Goal: Information Seeking & Learning: Compare options

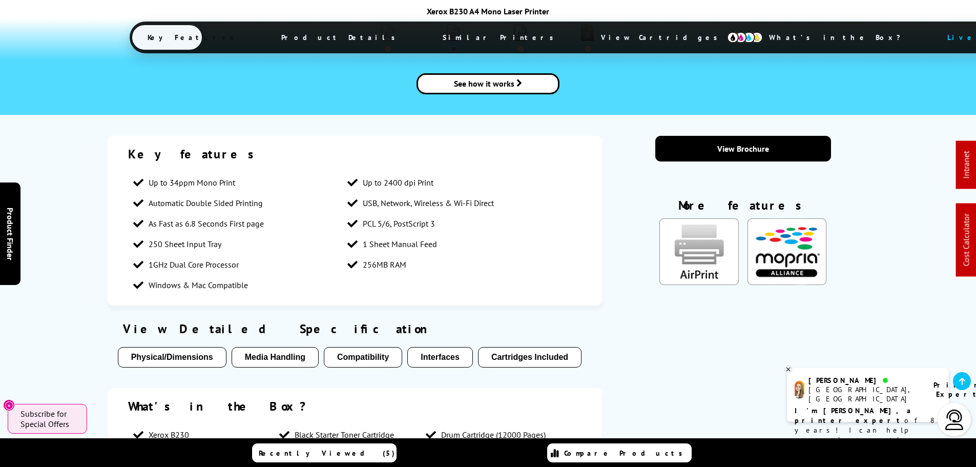
drag, startPoint x: 570, startPoint y: 296, endPoint x: 574, endPoint y: 303, distance: 8.0
click at [574, 316] on div "View Detailed Specification Physical/Dimensions Media Handling Compatibility In…" at bounding box center [355, 347] width 495 height 62
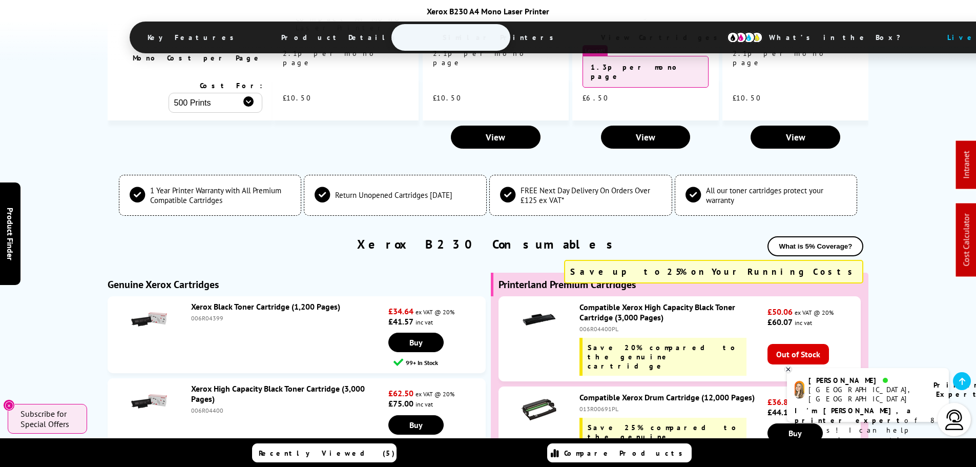
scroll to position [3176, 0]
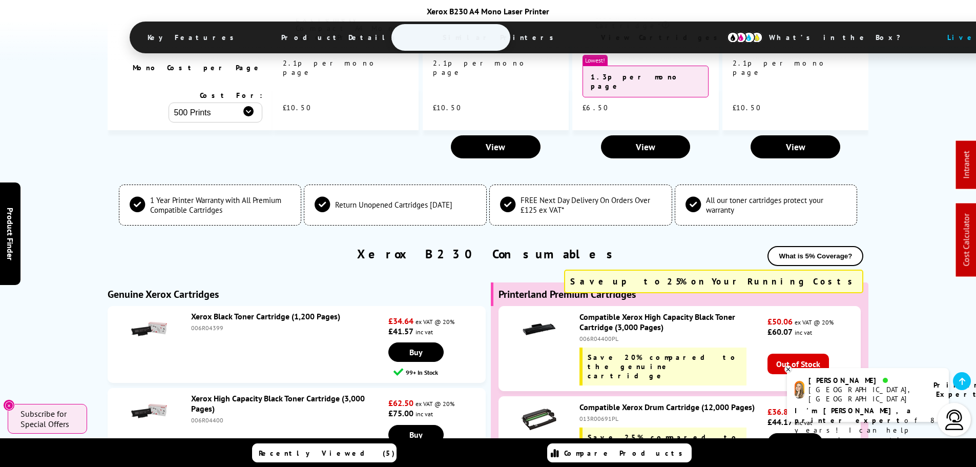
click at [343, 393] on link "Xerox High Capacity Black Toner Cartridge (3,000 Pages)" at bounding box center [278, 403] width 174 height 20
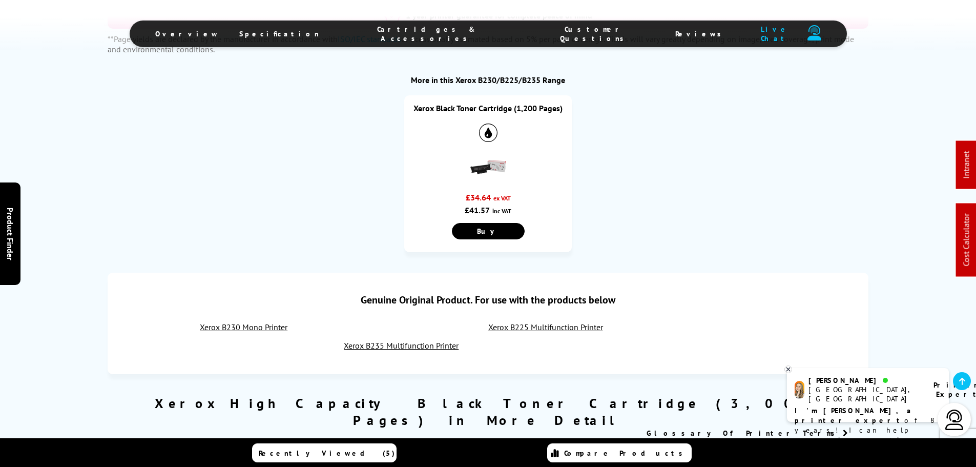
scroll to position [922, 0]
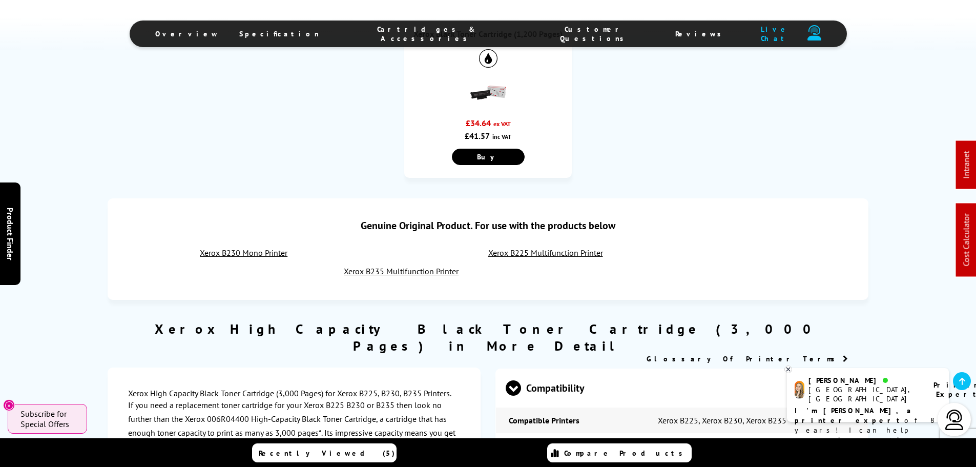
drag, startPoint x: 500, startPoint y: 219, endPoint x: 411, endPoint y: 237, distance: 90.9
click at [411, 266] on link "Xerox B235 Multifunction Printer" at bounding box center [401, 271] width 115 height 10
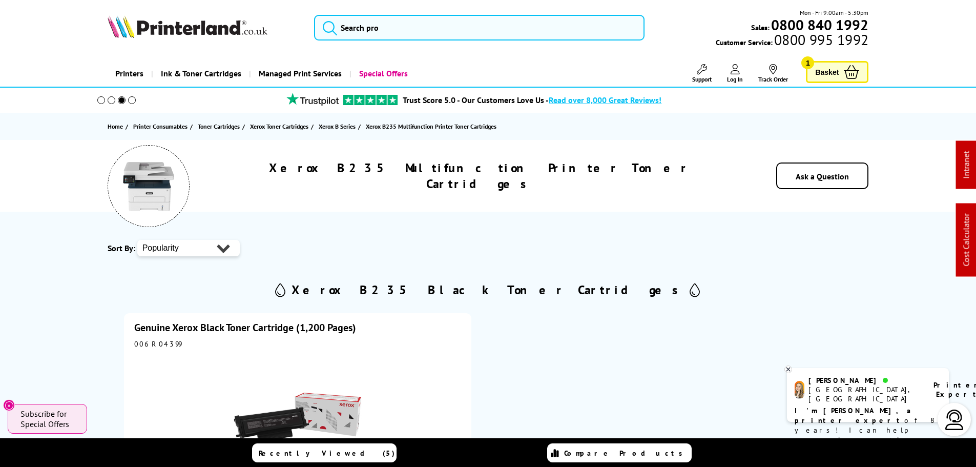
click at [706, 71] on link "Support" at bounding box center [701, 73] width 19 height 19
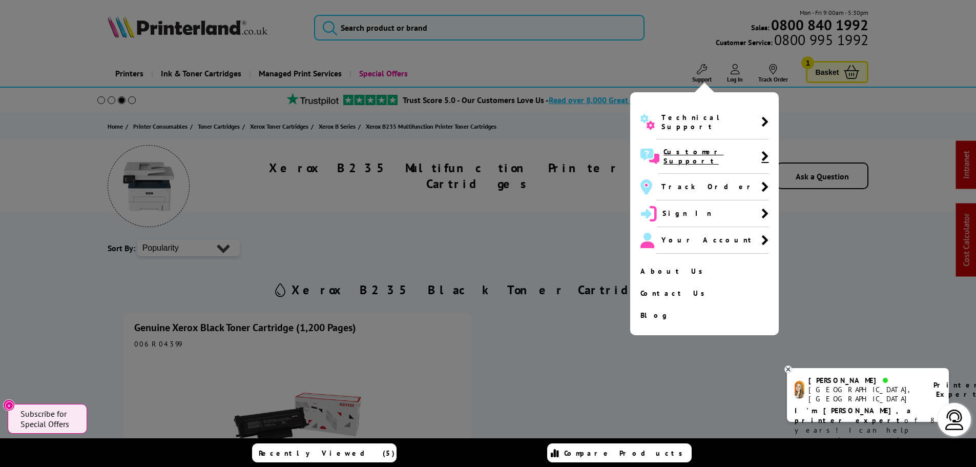
click at [690, 147] on span "Customer Support" at bounding box center [712, 156] width 98 height 18
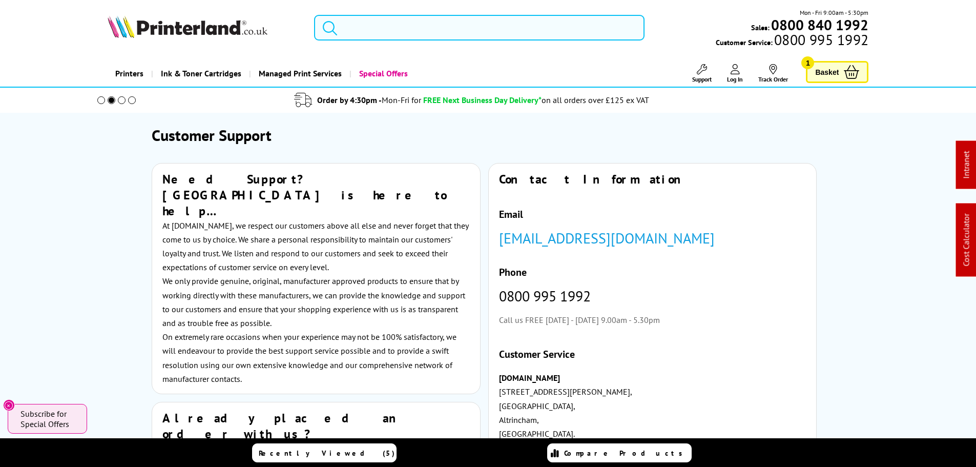
click at [347, 17] on input "search" at bounding box center [479, 28] width 330 height 26
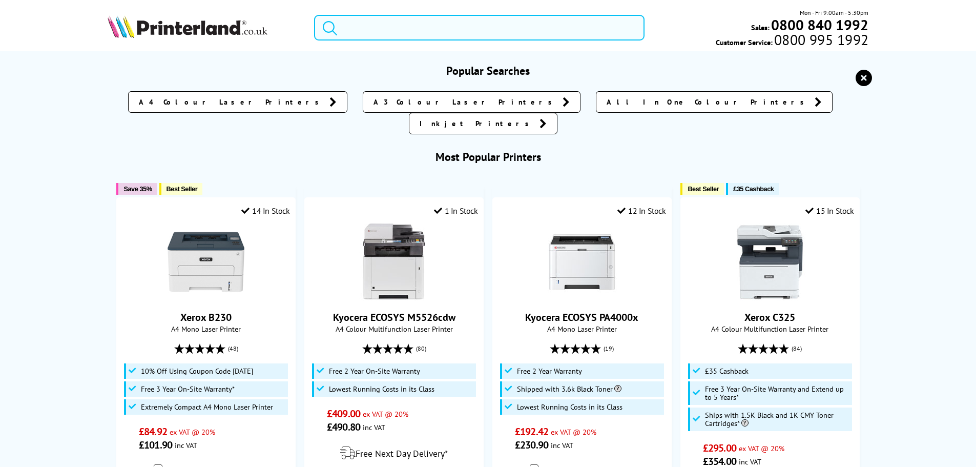
paste input "B230"
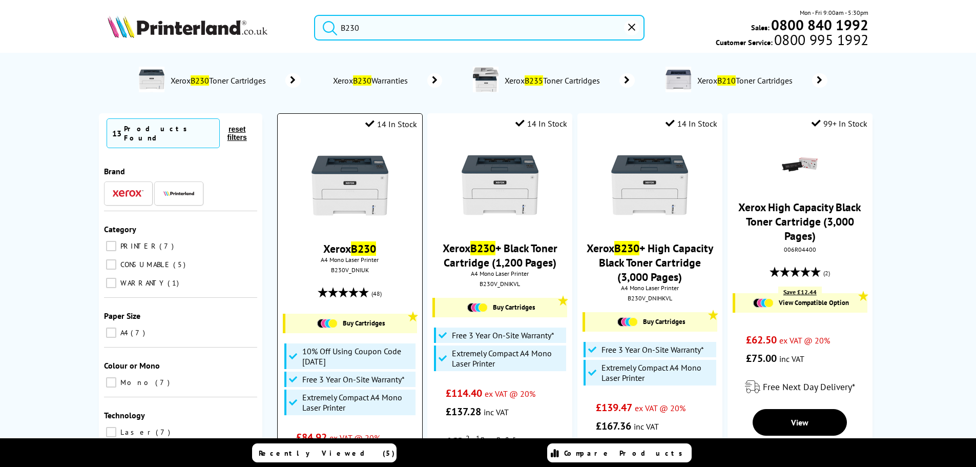
type input "B230"
click at [346, 184] on img at bounding box center [349, 185] width 77 height 77
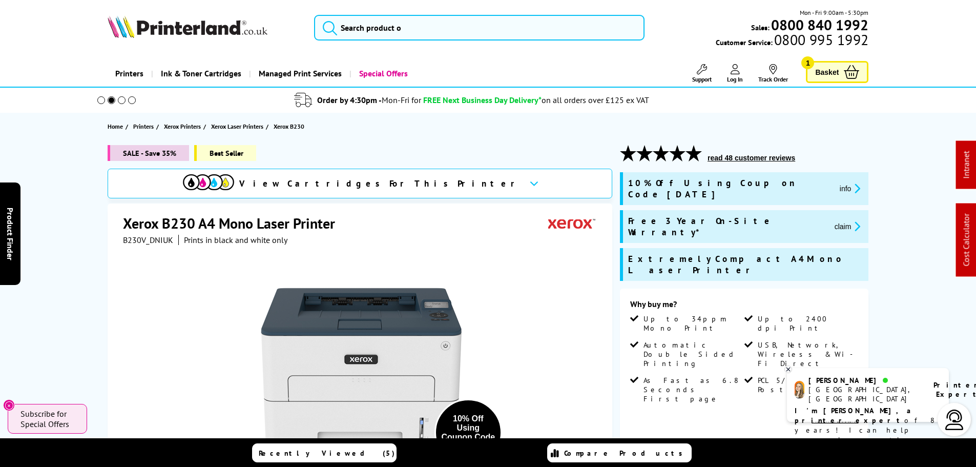
click at [430, 55] on header "Mon - Fri 9:00am - 5:30pm Sales: 0800 840 1992 Customer Service: 0800 995 1992" at bounding box center [488, 44] width 976 height 88
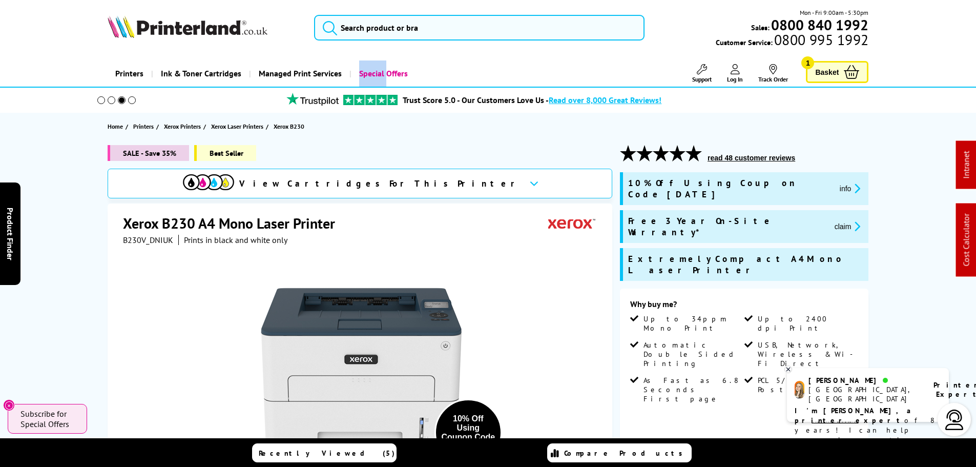
click at [430, 54] on header "Mon - Fri 9:00am - 5:30pm Sales: 0800 840 1992 Customer Service: 0800 995 1992" at bounding box center [488, 44] width 976 height 88
click at [429, 64] on div "Printers Laser Printers Colour Laser Printers A4 Colour Laser Printers A3 Colou…" at bounding box center [488, 73] width 761 height 26
click at [429, 63] on div "Printers Laser Printers Colour Laser Printers A4 Colour Laser Printers A3 Colou…" at bounding box center [488, 73] width 761 height 26
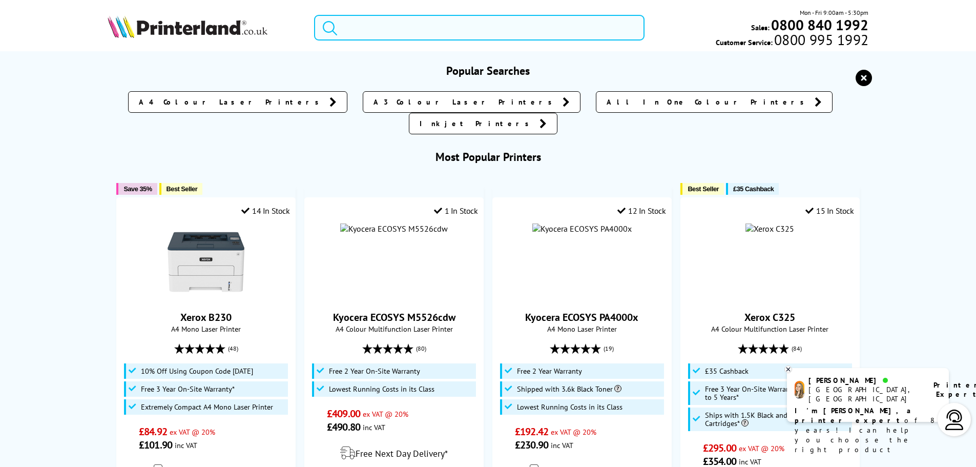
click at [409, 36] on input "search" at bounding box center [479, 28] width 330 height 26
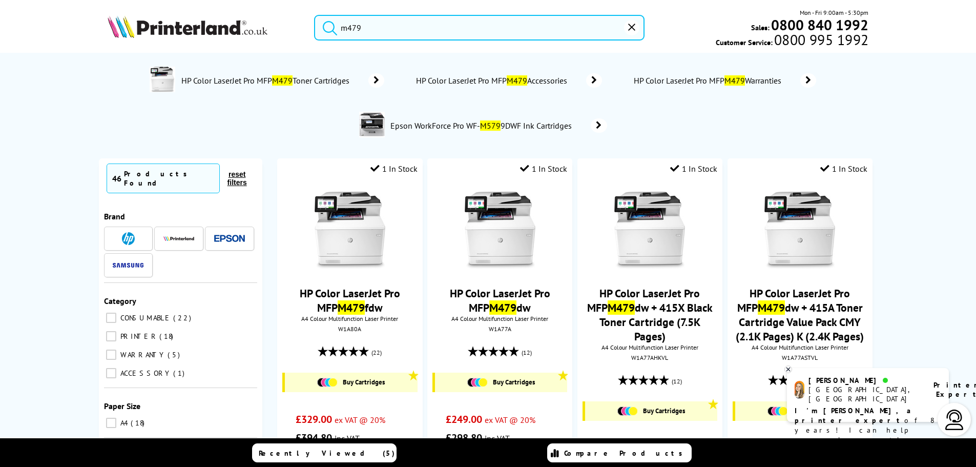
click at [0, 0] on span "View Cartridges" at bounding box center [0, 0] width 0 height 0
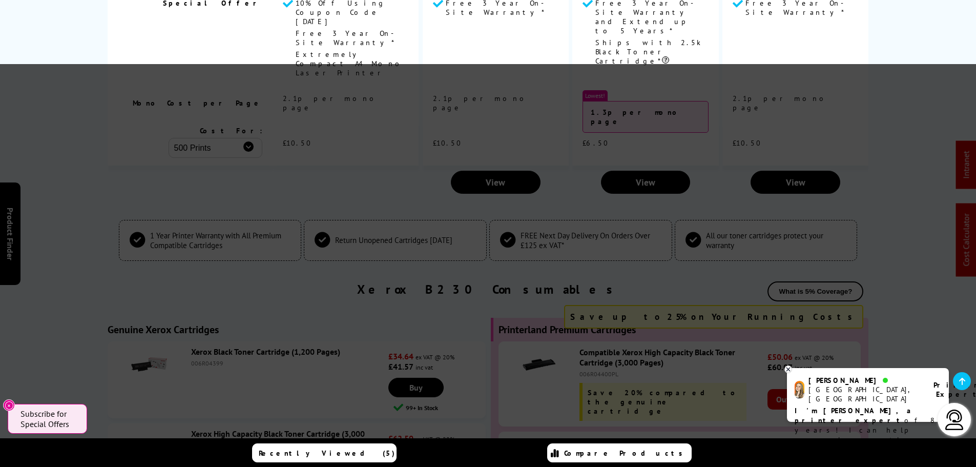
scroll to position [3157, 0]
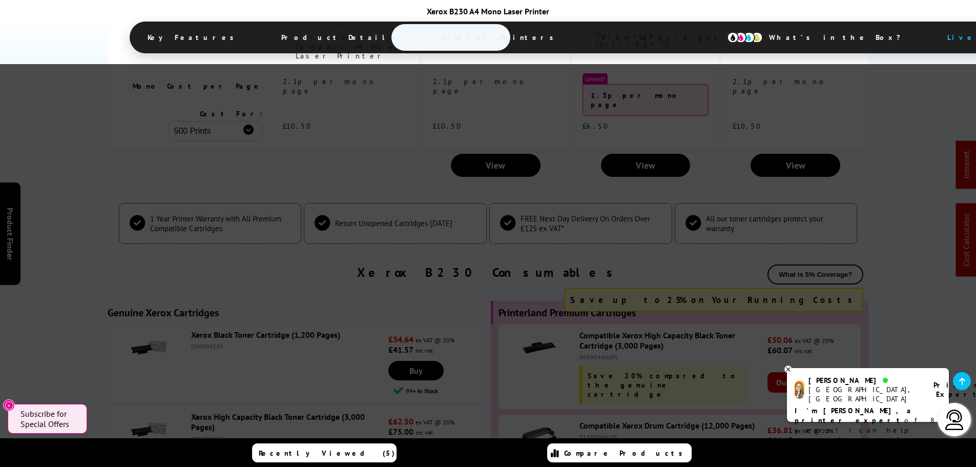
click at [791, 371] on div at bounding box center [788, 369] width 8 height 8
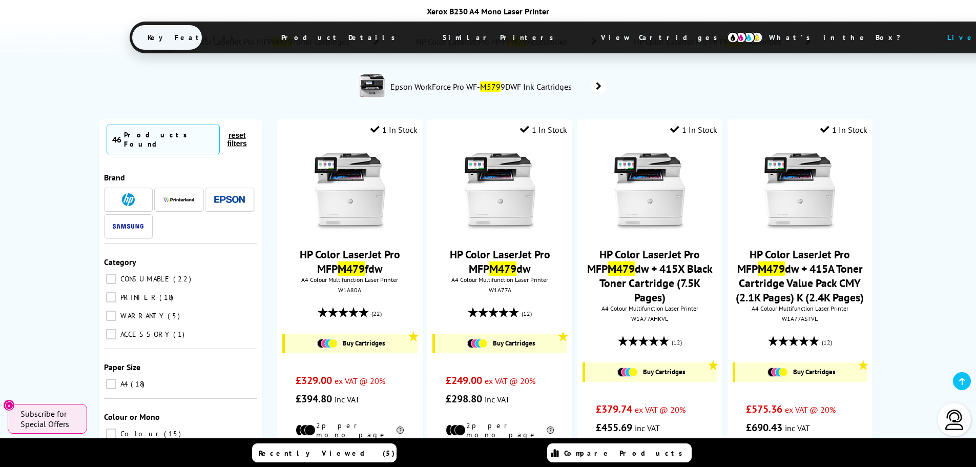
scroll to position [0, 0]
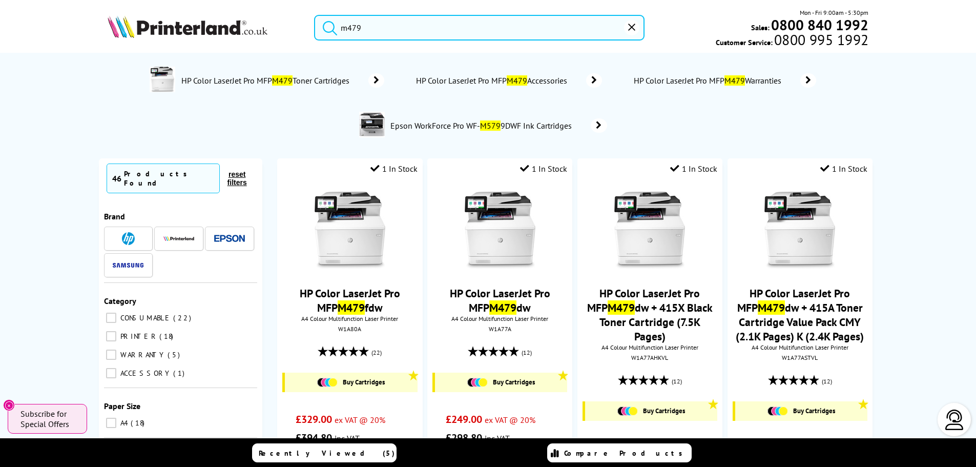
click at [501, 30] on input "m479" at bounding box center [479, 28] width 330 height 26
paste input "106R03479PL"
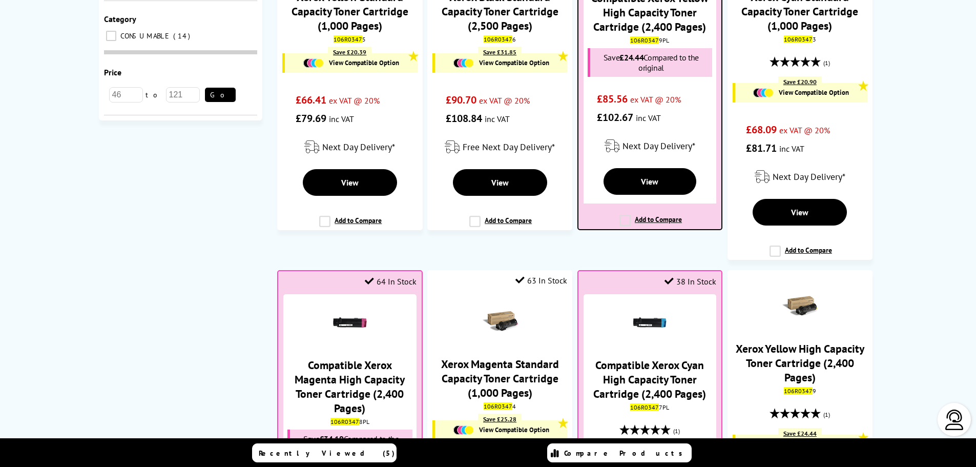
scroll to position [307, 0]
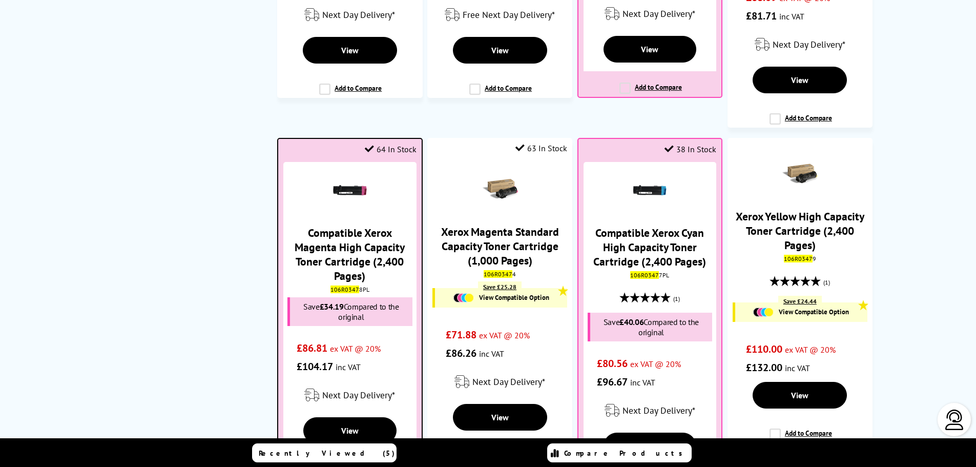
click at [349, 285] on mark "106R0347" at bounding box center [344, 289] width 29 height 8
click at [348, 285] on mark "106R0347" at bounding box center [344, 289] width 29 height 8
click at [347, 285] on mark "106R0347" at bounding box center [344, 289] width 29 height 8
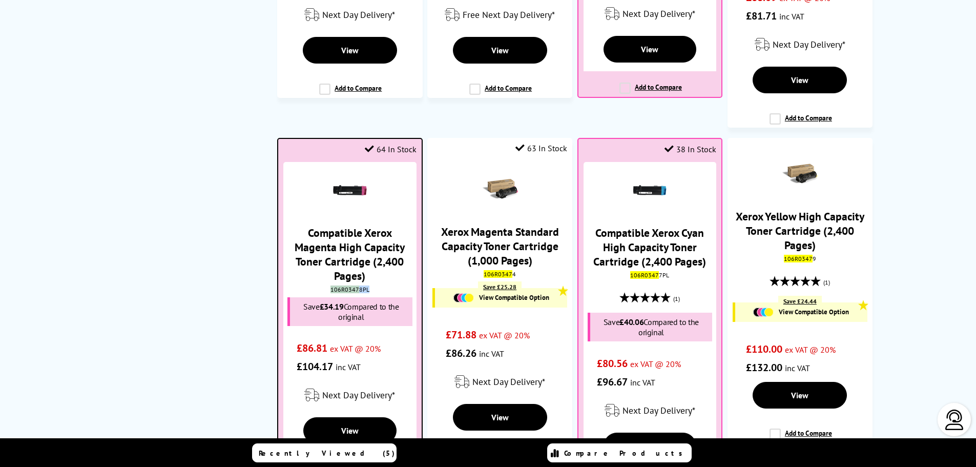
copy div "106R0347 8PL"
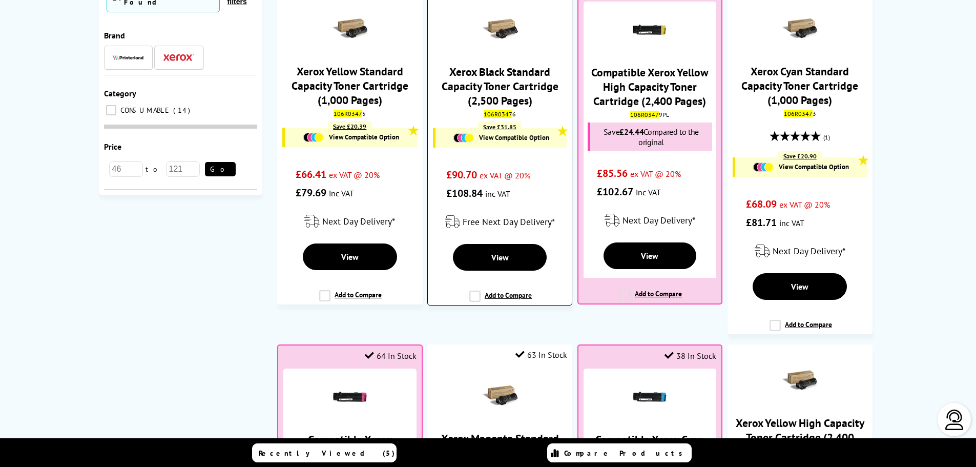
scroll to position [0, 0]
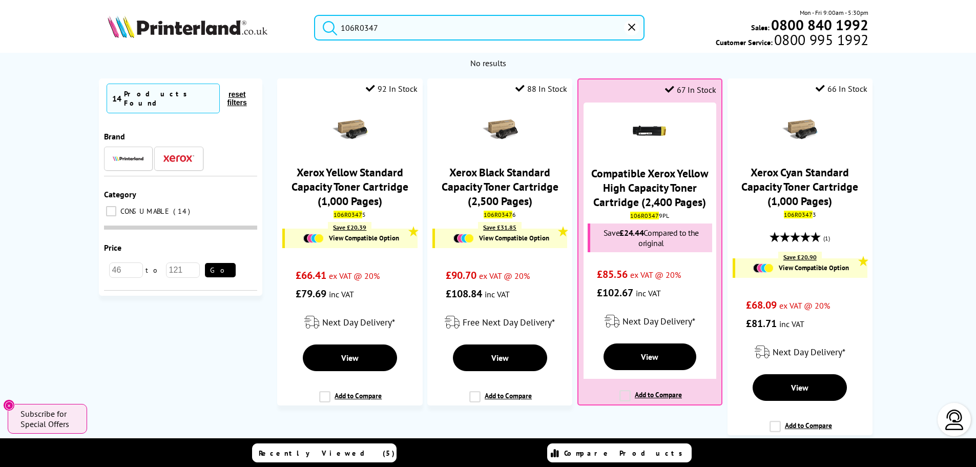
drag, startPoint x: 426, startPoint y: 32, endPoint x: 259, endPoint y: 25, distance: 166.6
click at [260, 26] on div "106R0347 Mon - Fri 9:00am - 5:30pm Sales: 0800 840 1992 Customer Service: 0800 …" at bounding box center [488, 30] width 820 height 45
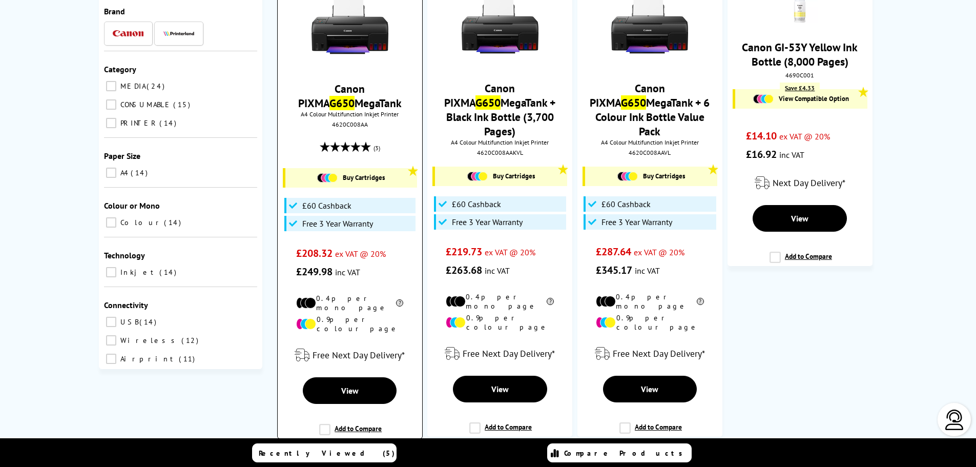
scroll to position [154, 0]
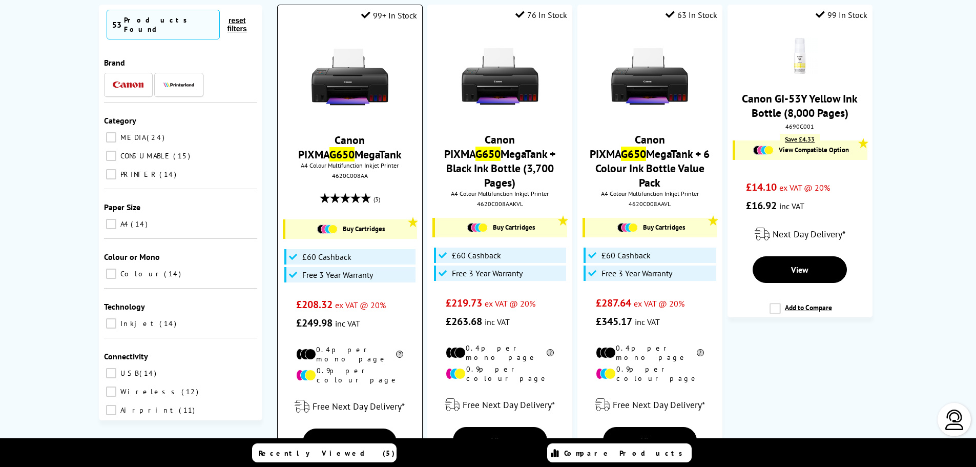
type input "g650"
drag, startPoint x: 350, startPoint y: 67, endPoint x: 350, endPoint y: 73, distance: 6.1
click at [351, 67] on img at bounding box center [349, 76] width 77 height 77
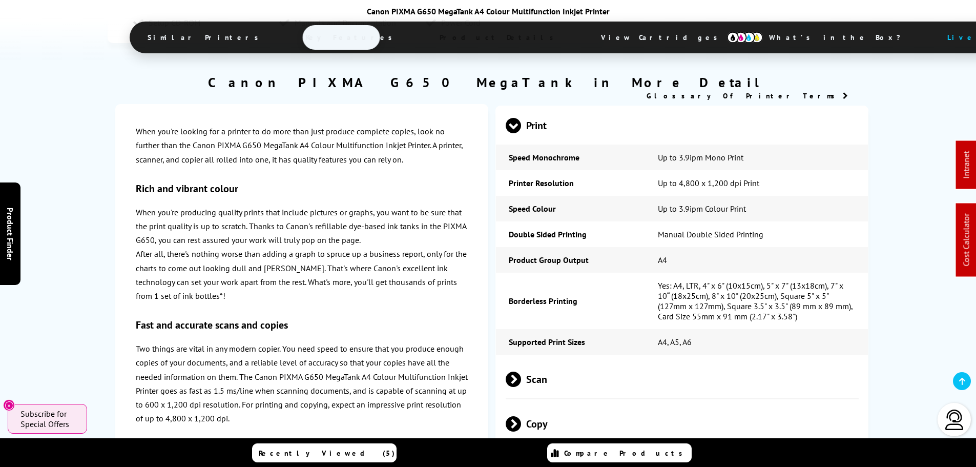
scroll to position [1844, 0]
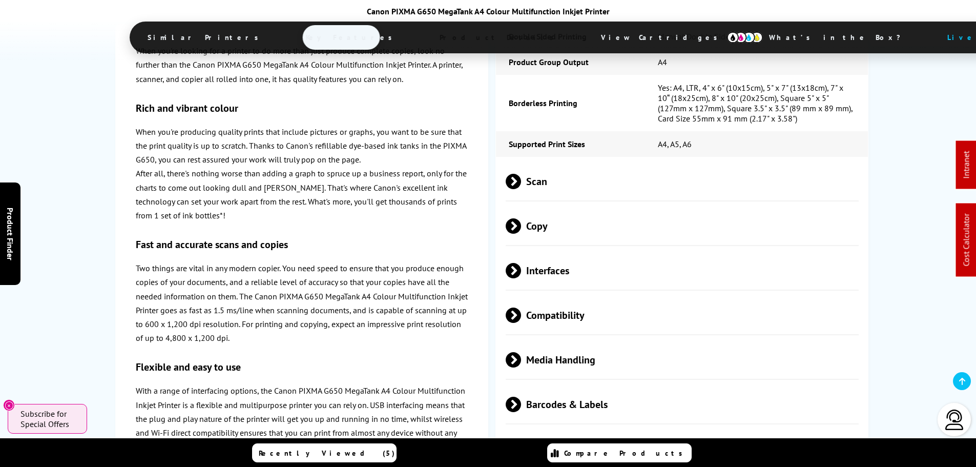
drag, startPoint x: 589, startPoint y: 305, endPoint x: 591, endPoint y: 313, distance: 7.8
click at [591, 340] on span "Media Handling" at bounding box center [682, 359] width 353 height 38
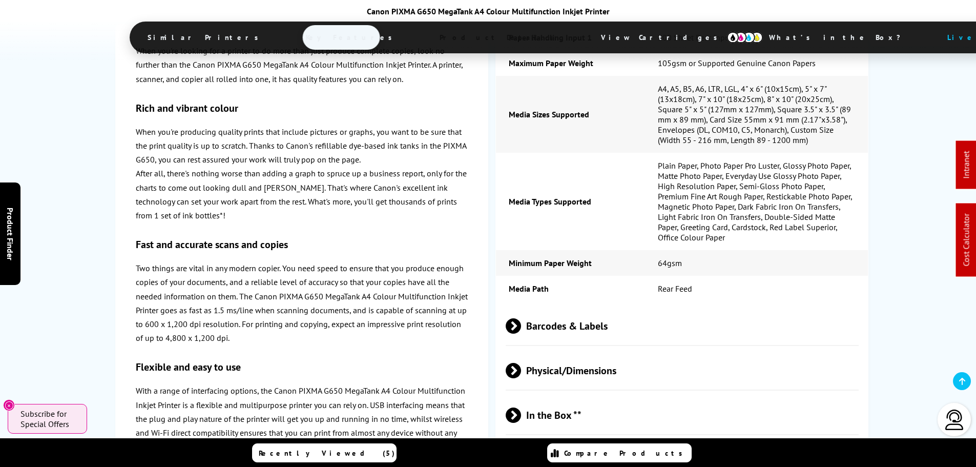
scroll to position [2202, 0]
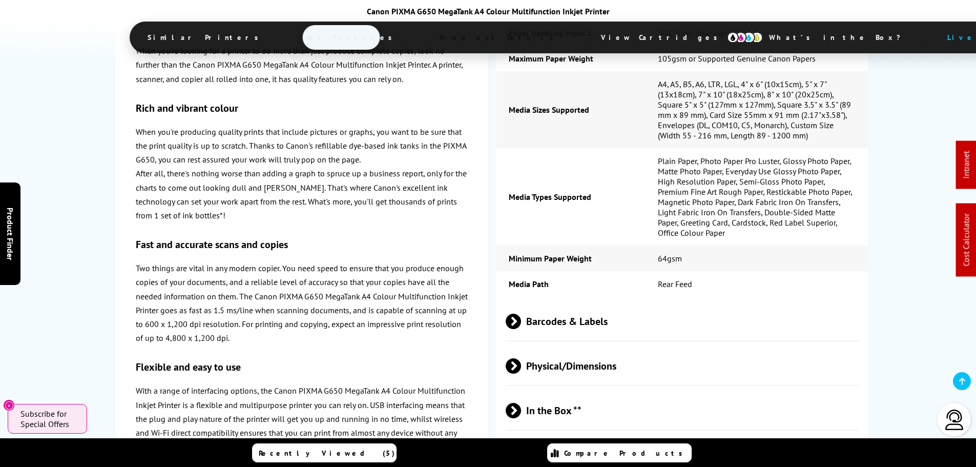
click at [570, 302] on span "Barcodes & Labels" at bounding box center [682, 321] width 353 height 38
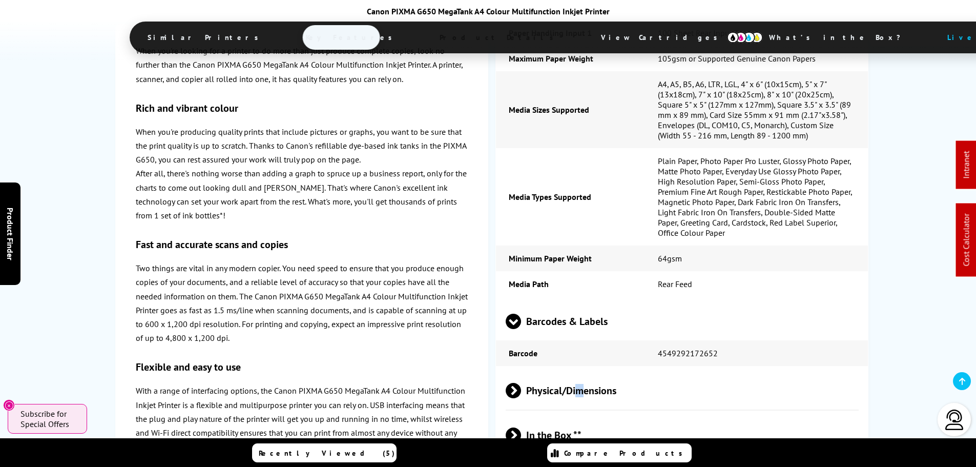
click at [582, 371] on span "Physical/Dimensions" at bounding box center [682, 390] width 353 height 38
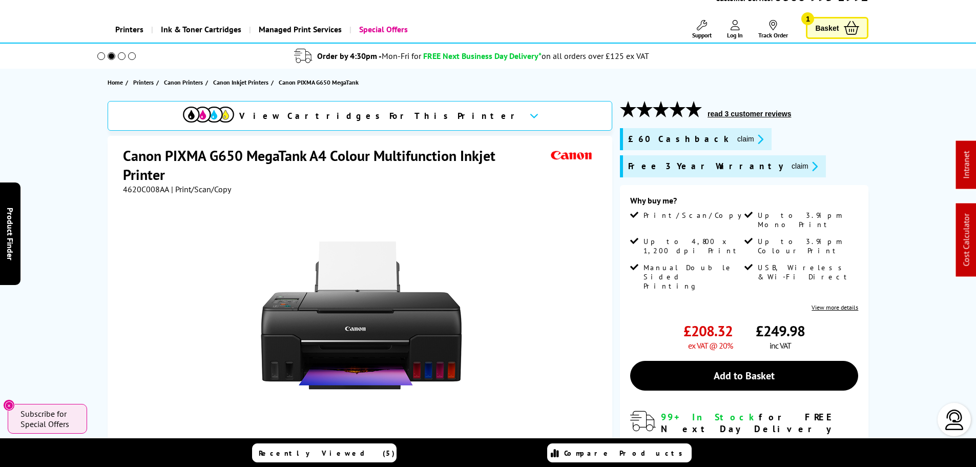
scroll to position [0, 0]
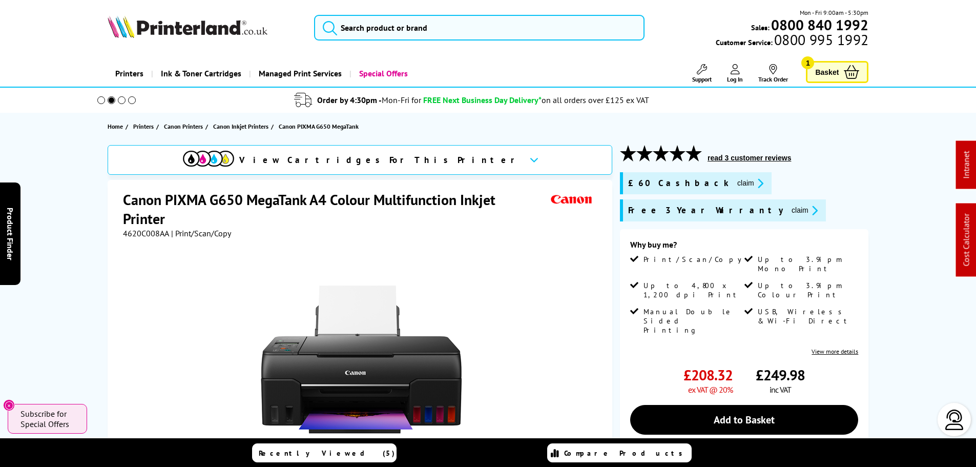
click at [334, 30] on icon "submit" at bounding box center [329, 27] width 15 height 15
click at [346, 30] on input "search" at bounding box center [479, 28] width 330 height 26
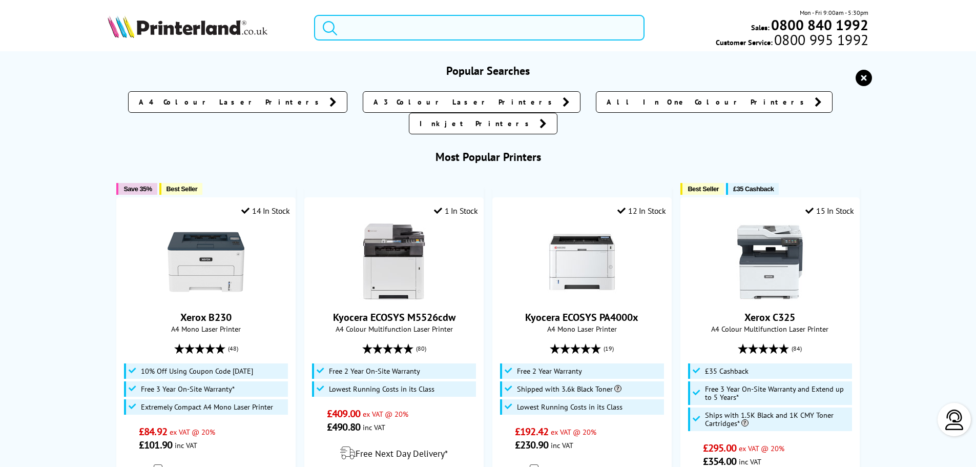
click at [346, 30] on input "search" at bounding box center [479, 28] width 330 height 26
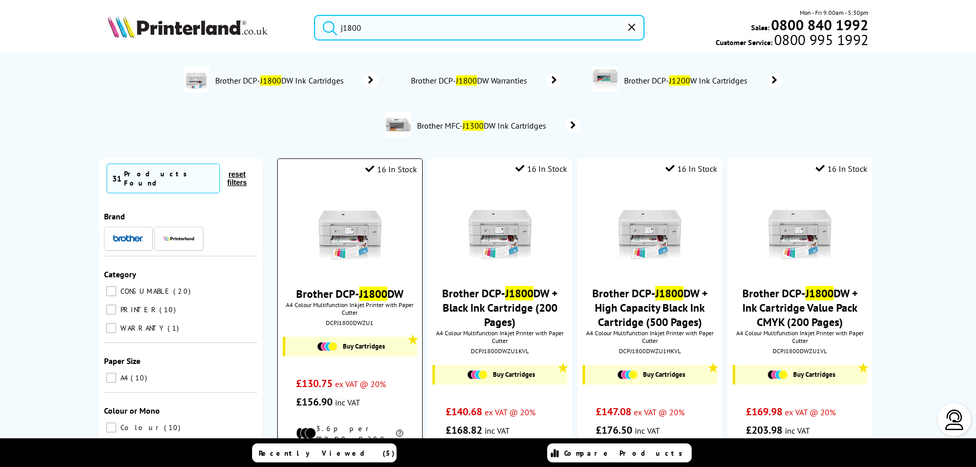
type input "j1800"
click at [364, 227] on img at bounding box center [349, 230] width 77 height 77
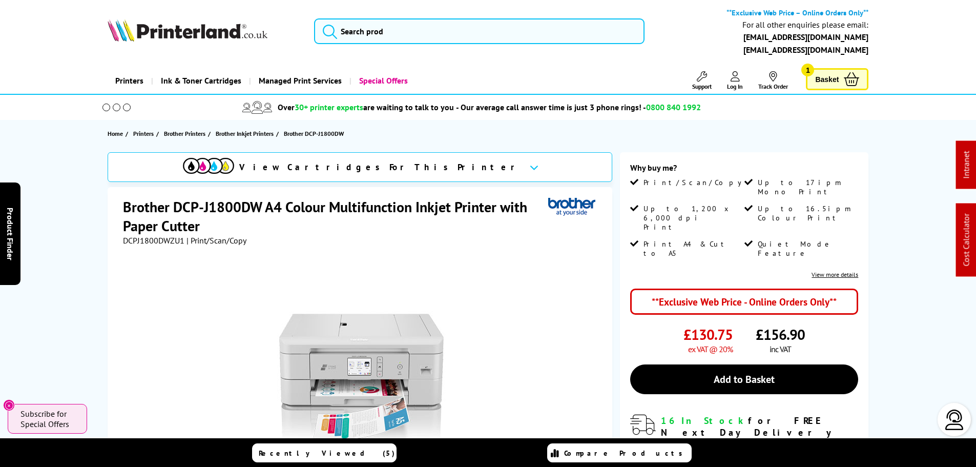
scroll to position [359, 0]
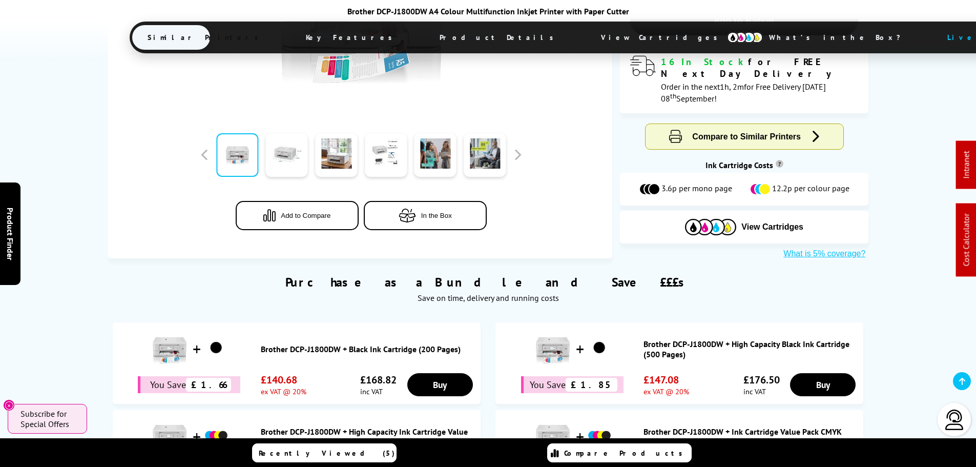
click at [778, 183] on span "12.2p per colour page" at bounding box center [810, 189] width 77 height 12
drag, startPoint x: 776, startPoint y: 143, endPoint x: 790, endPoint y: 144, distance: 13.9
click at [790, 183] on span "12.2p per colour page" at bounding box center [810, 189] width 77 height 12
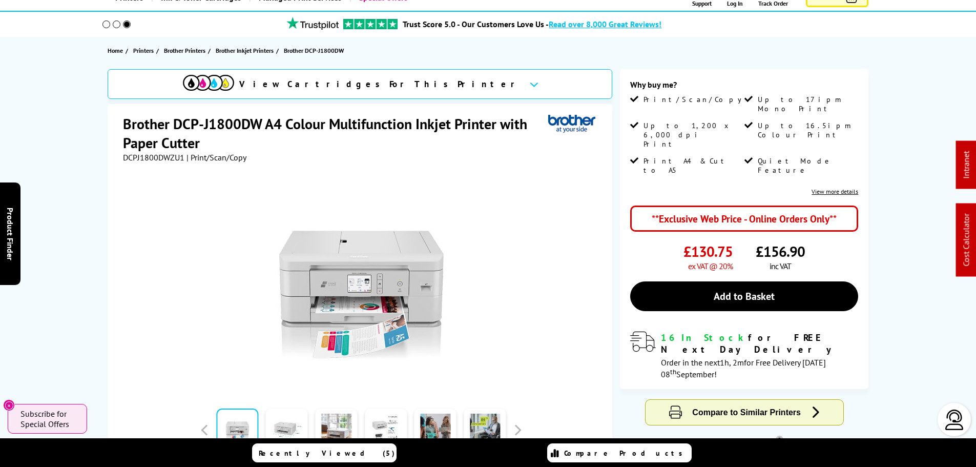
scroll to position [0, 0]
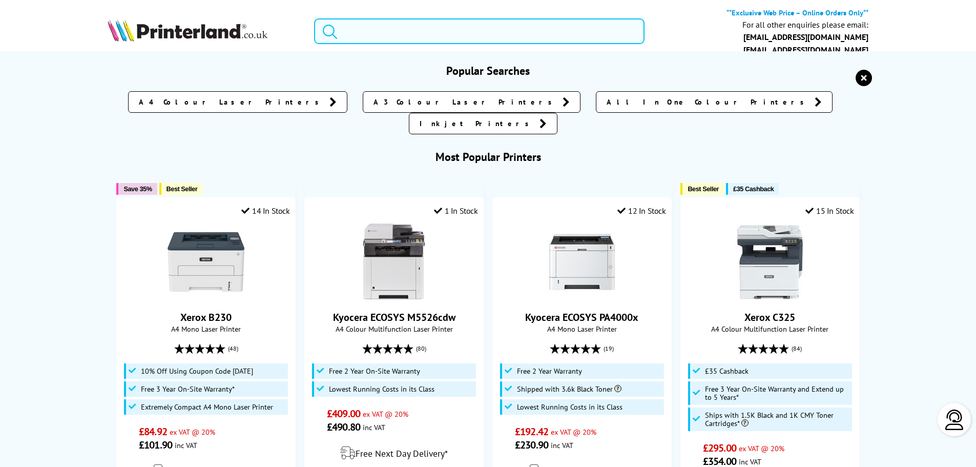
click at [433, 39] on input "search" at bounding box center [479, 31] width 330 height 26
click at [366, 28] on input "search" at bounding box center [479, 31] width 330 height 26
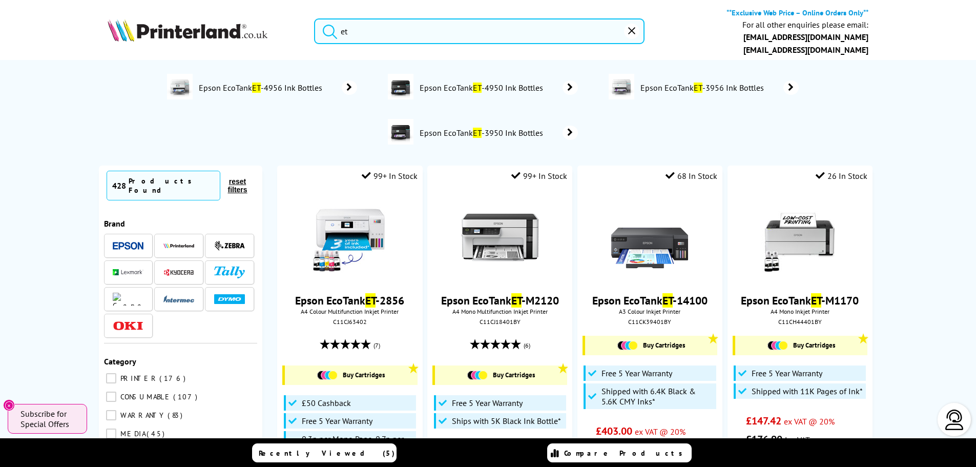
click at [530, 24] on input "et" at bounding box center [479, 31] width 330 height 26
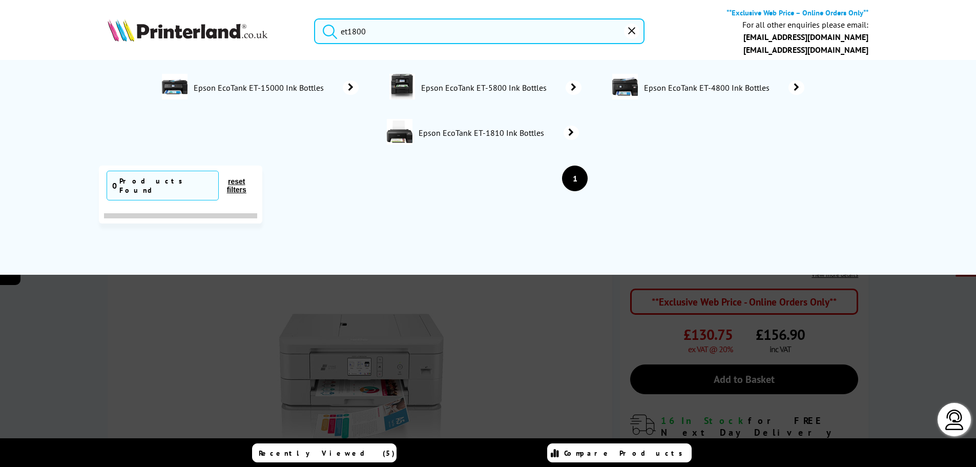
drag, startPoint x: 346, startPoint y: 34, endPoint x: 136, endPoint y: 43, distance: 210.7
click at [139, 54] on div "et1800 **Exclusive Web Price – Online Orders Only** For all other enquiries ple…" at bounding box center [488, 34] width 820 height 52
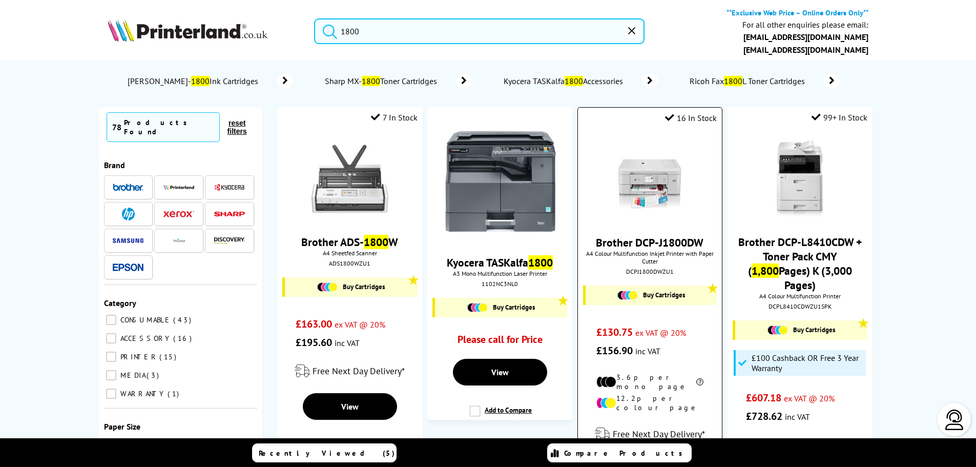
type input "1800"
click at [660, 190] on img at bounding box center [649, 179] width 77 height 77
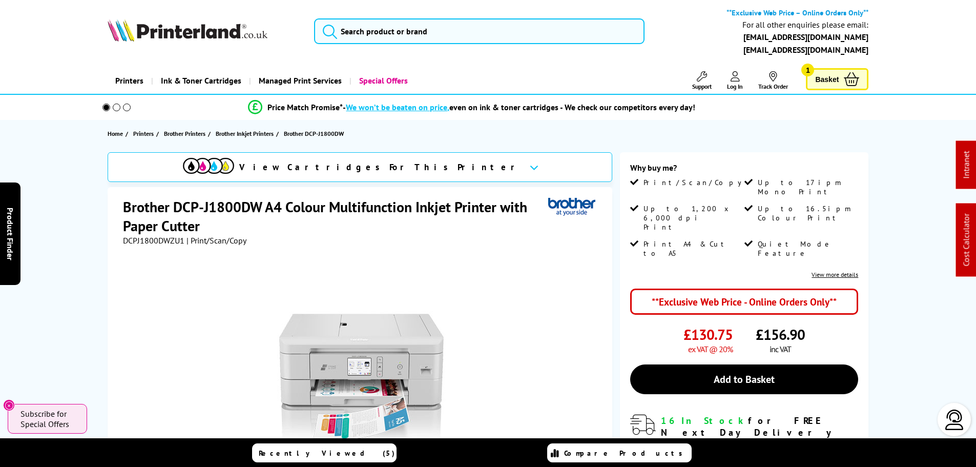
click at [155, 38] on img at bounding box center [188, 30] width 160 height 23
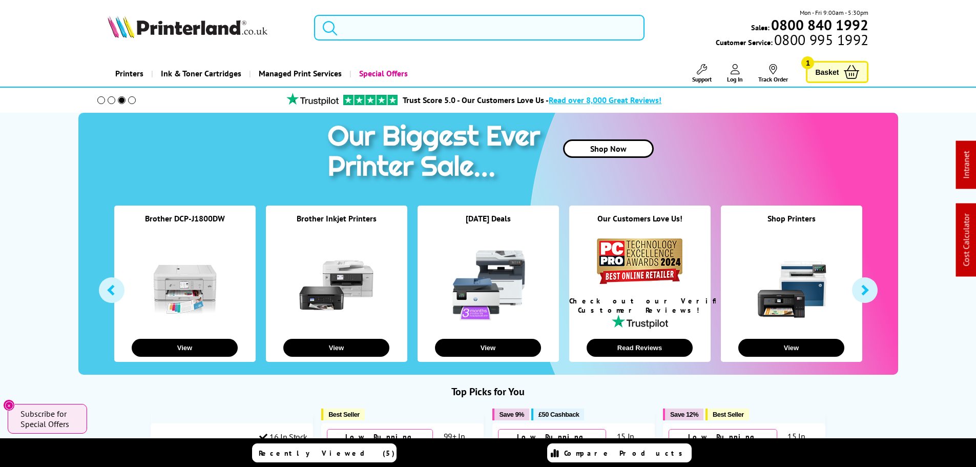
click at [493, 37] on input "search" at bounding box center [479, 28] width 330 height 26
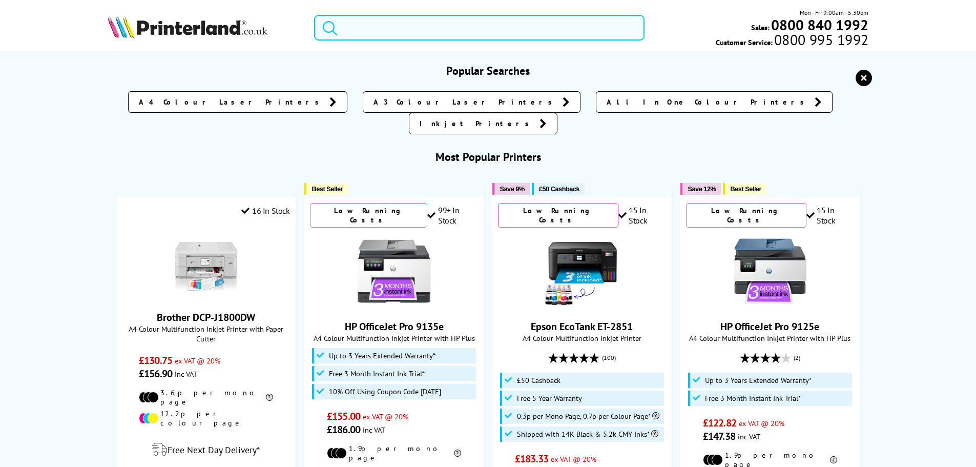
click at [487, 39] on input "search" at bounding box center [479, 28] width 330 height 26
click at [478, 39] on input "search" at bounding box center [479, 28] width 330 height 26
click at [472, 31] on input "search" at bounding box center [479, 28] width 330 height 26
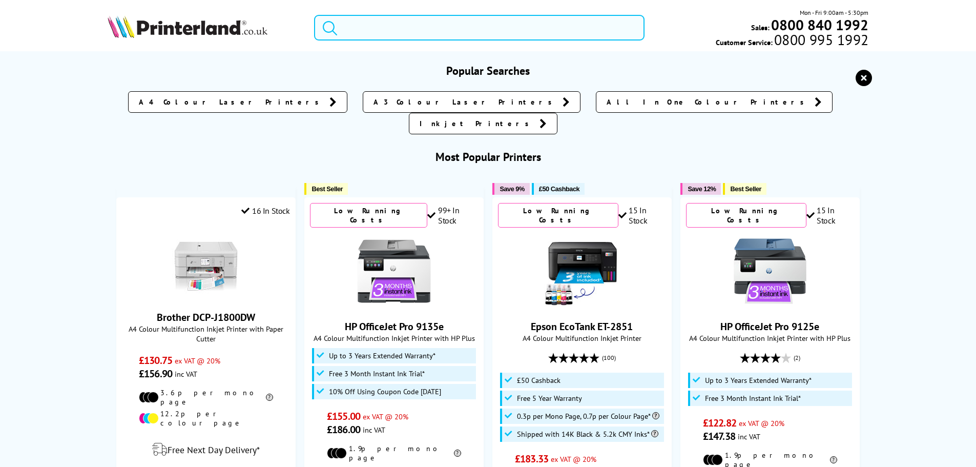
click at [472, 31] on input "search" at bounding box center [479, 28] width 330 height 26
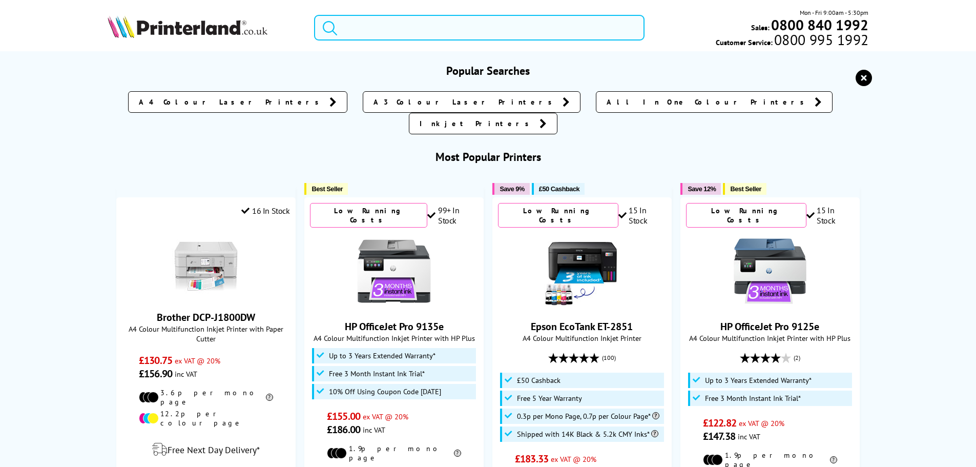
click at [472, 31] on input "search" at bounding box center [479, 28] width 330 height 26
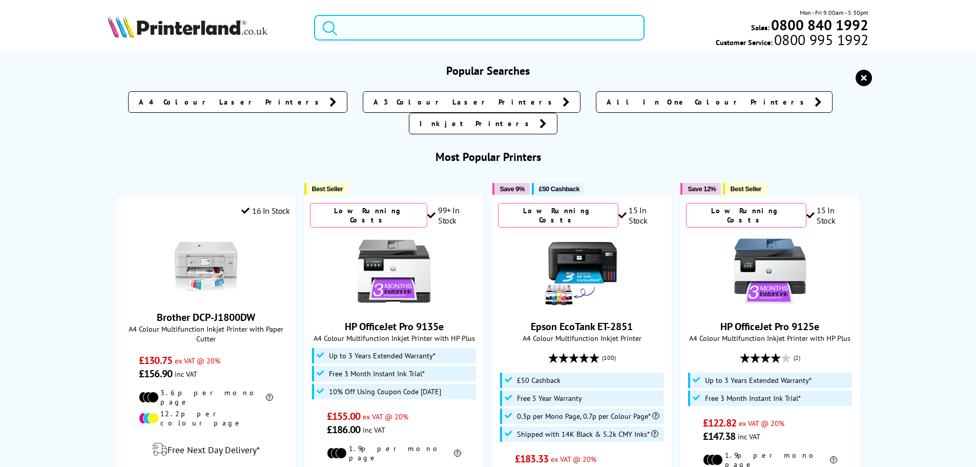
click at [472, 31] on input "search" at bounding box center [479, 28] width 330 height 26
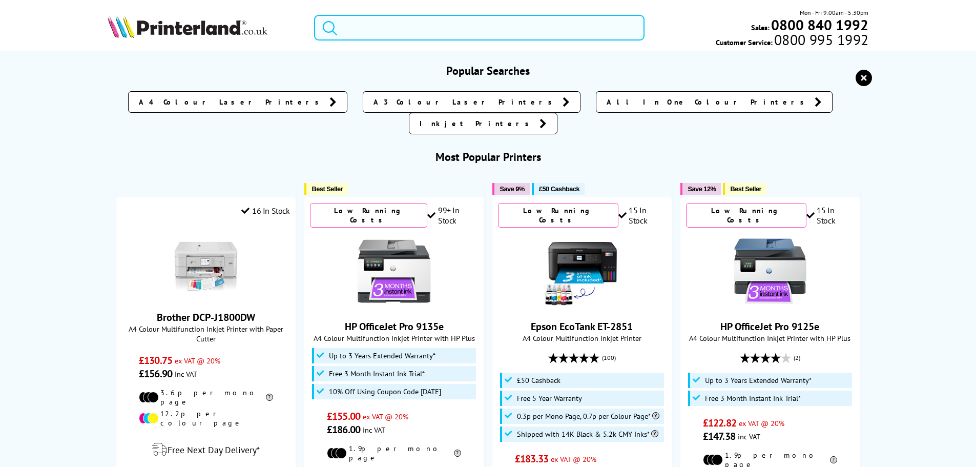
click at [472, 31] on input "search" at bounding box center [479, 28] width 330 height 26
click at [471, 31] on input "search" at bounding box center [479, 28] width 330 height 26
click at [469, 30] on input "search" at bounding box center [479, 28] width 330 height 26
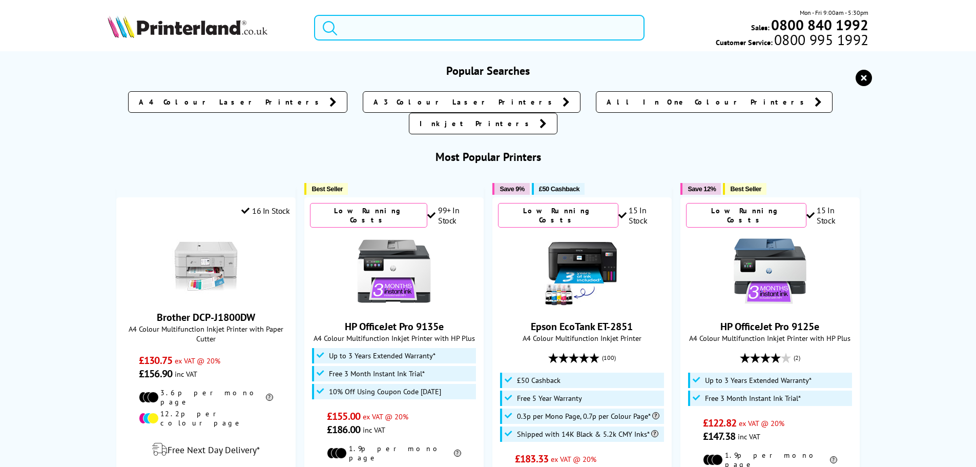
click at [396, 24] on input "search" at bounding box center [479, 28] width 330 height 26
click at [370, 29] on input "search" at bounding box center [479, 28] width 330 height 26
click at [372, 28] on input "search" at bounding box center [479, 28] width 330 height 26
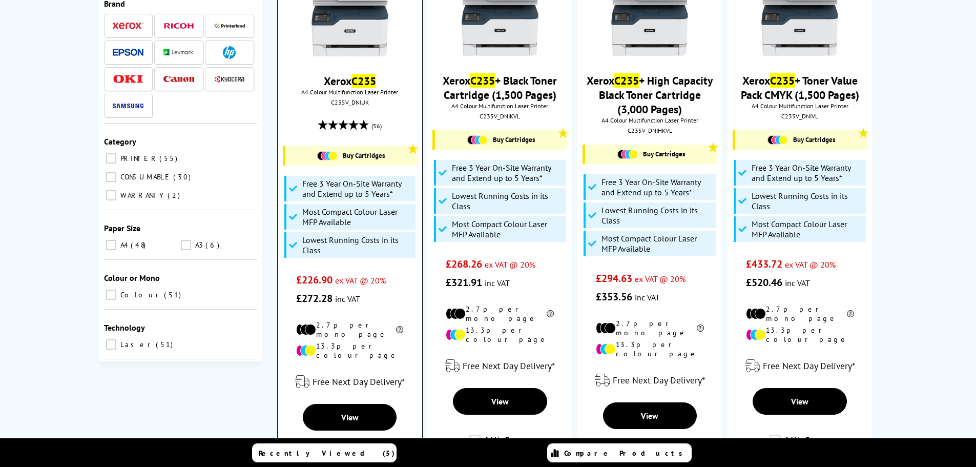
scroll to position [205, 0]
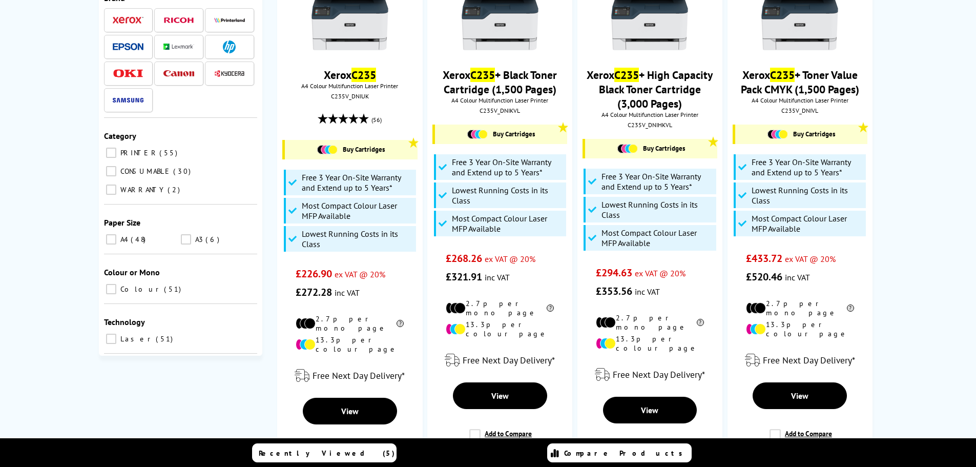
type input "c235"
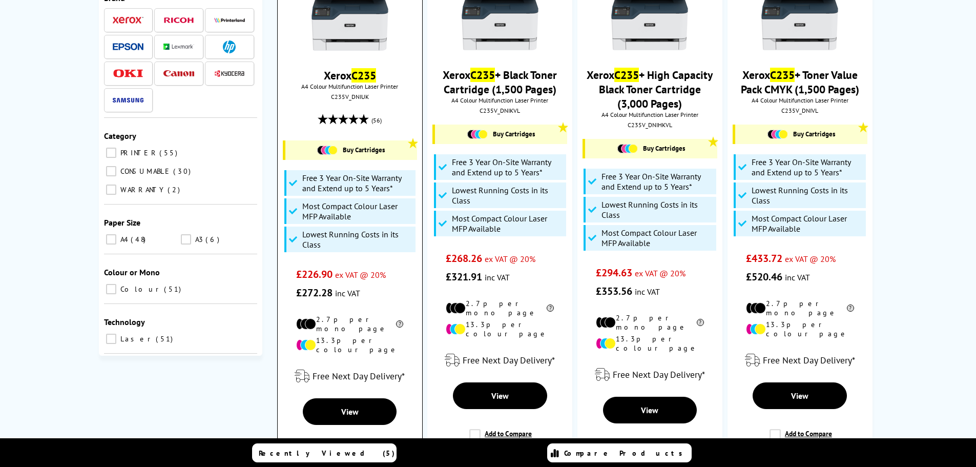
click at [337, 14] on img at bounding box center [349, 12] width 77 height 77
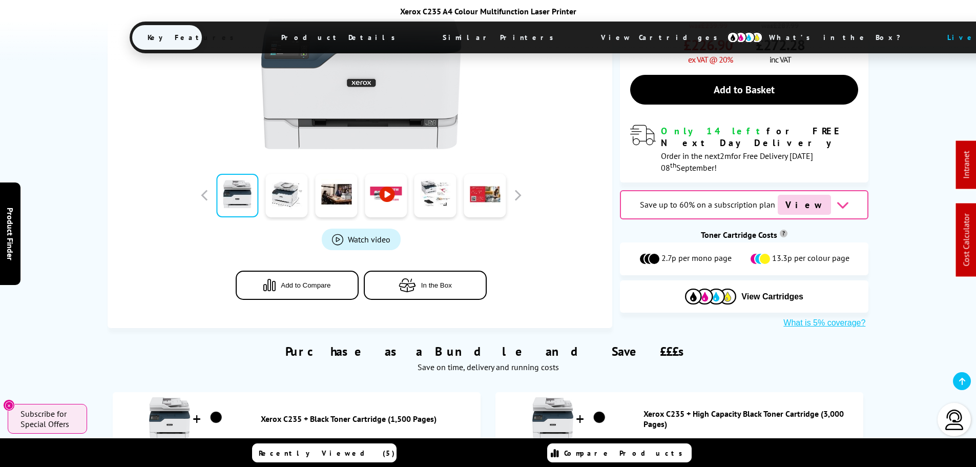
scroll to position [563, 0]
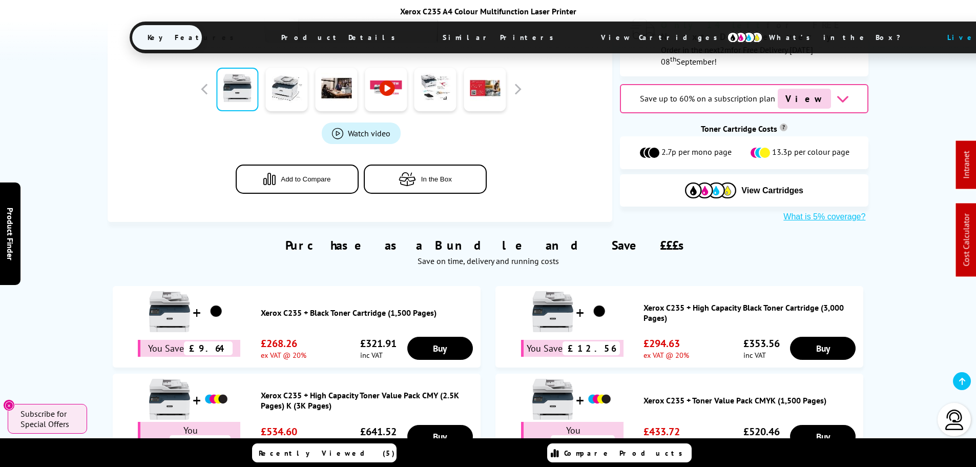
click at [709, 395] on link "Xerox C235 + Toner Value Pack CMYK (1,500 Pages)" at bounding box center [750, 400] width 215 height 10
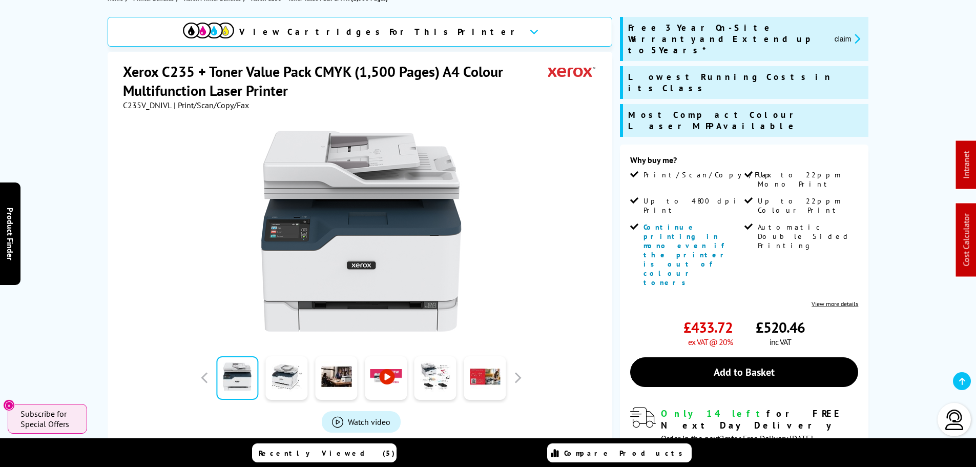
scroll to position [154, 0]
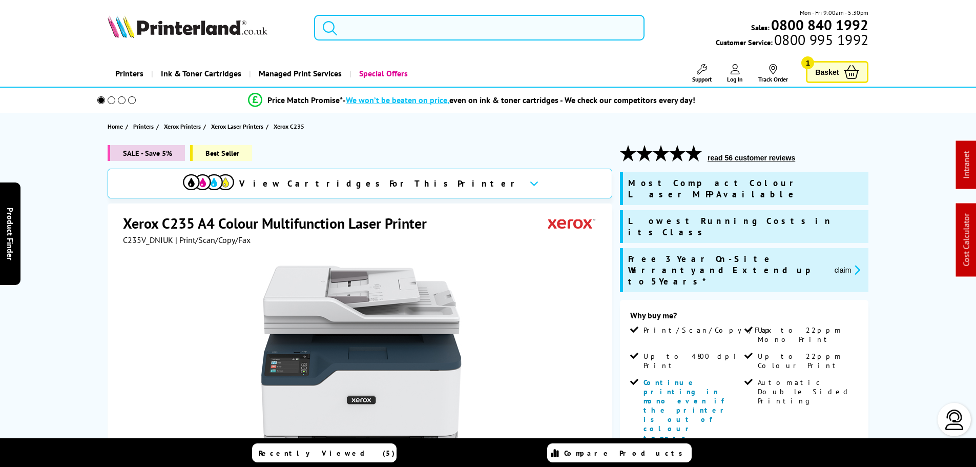
click at [409, 19] on input "search" at bounding box center [479, 28] width 330 height 26
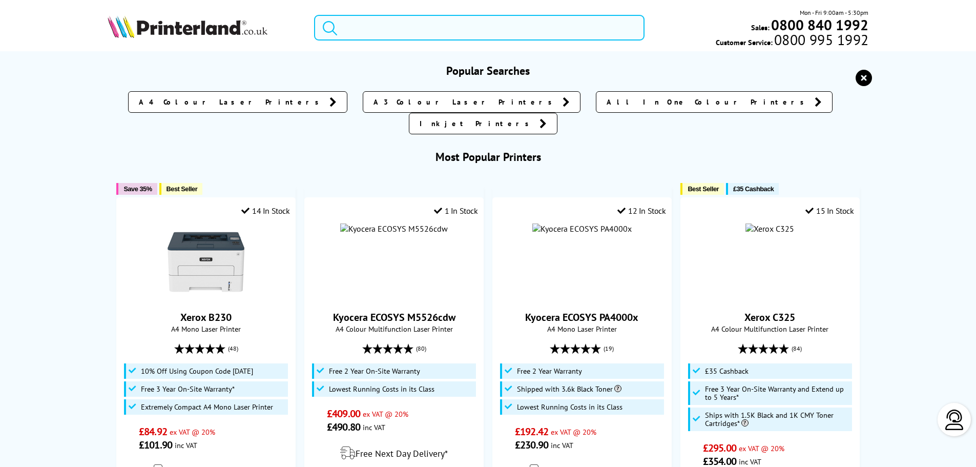
click at [407, 18] on input "search" at bounding box center [479, 28] width 330 height 26
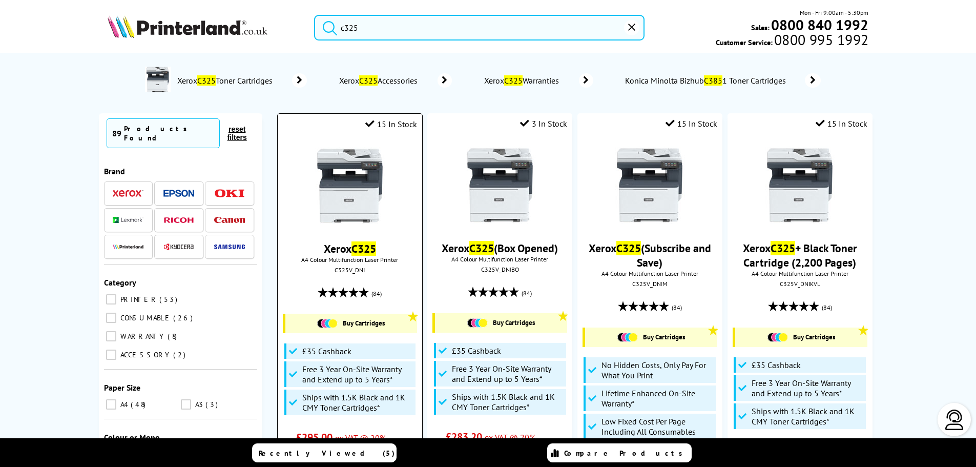
type input "c325"
click at [356, 197] on img at bounding box center [349, 185] width 77 height 77
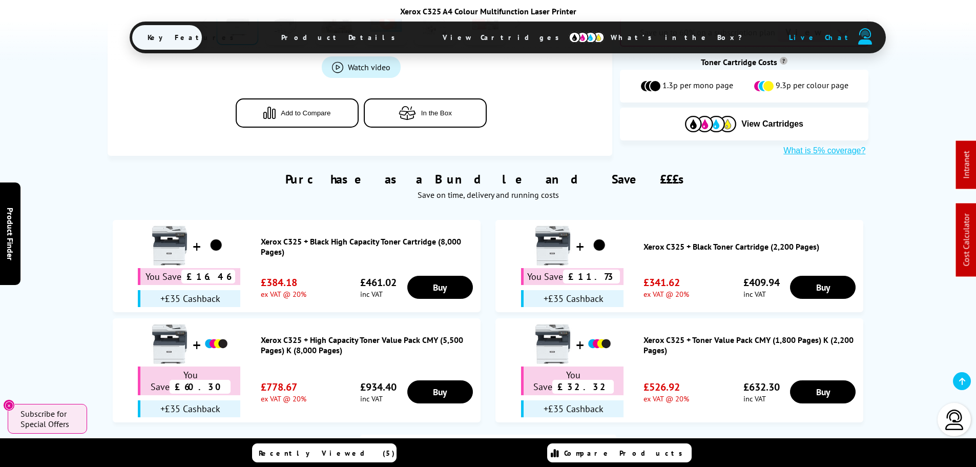
scroll to position [563, 0]
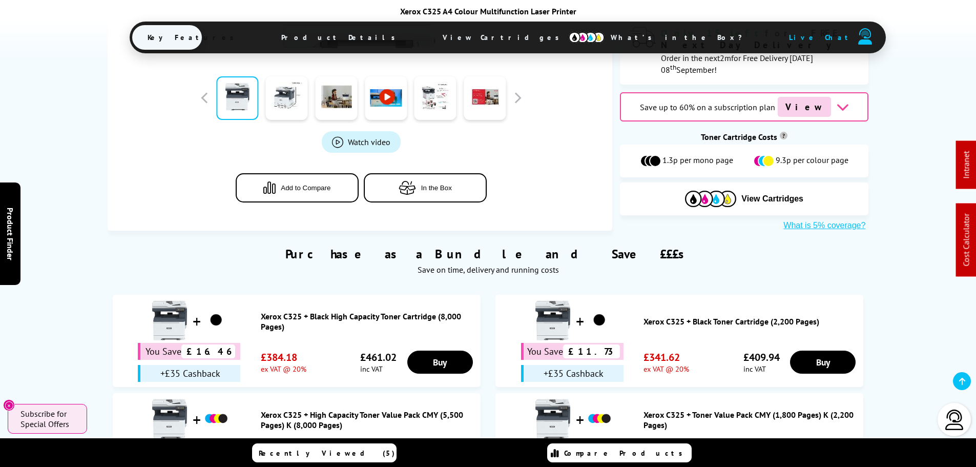
click at [318, 311] on link "Xerox C325 + Black High Capacity Toner Cartridge (8,000 Pages)" at bounding box center [368, 321] width 215 height 20
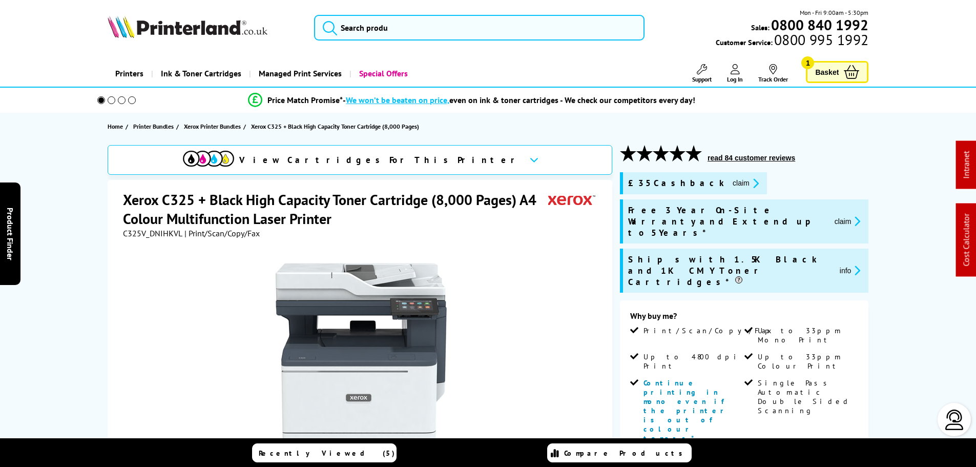
click at [146, 234] on span "C325V_DNIHKVL" at bounding box center [152, 233] width 59 height 10
click at [145, 234] on span "C325V_DNIHKVL" at bounding box center [152, 233] width 59 height 10
copy span "C325V_DNIHKVL"
click at [749, 186] on icon "promo-description" at bounding box center [753, 183] width 9 height 11
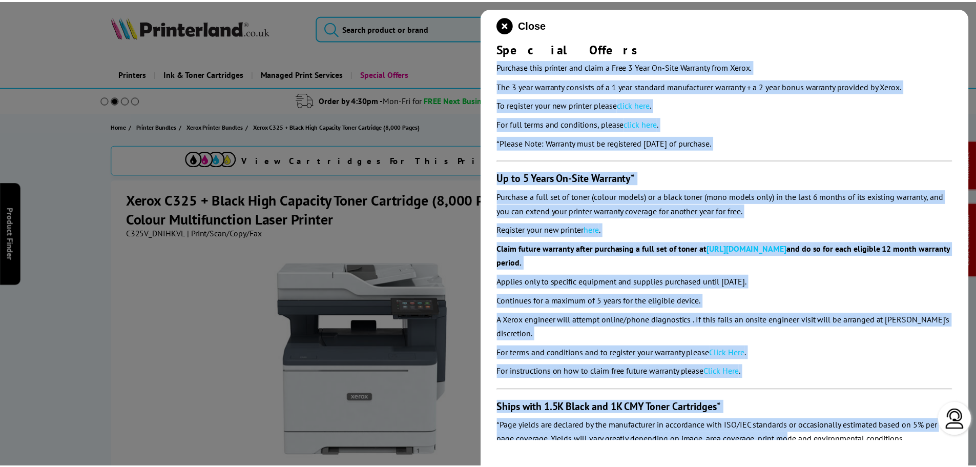
scroll to position [119, 0]
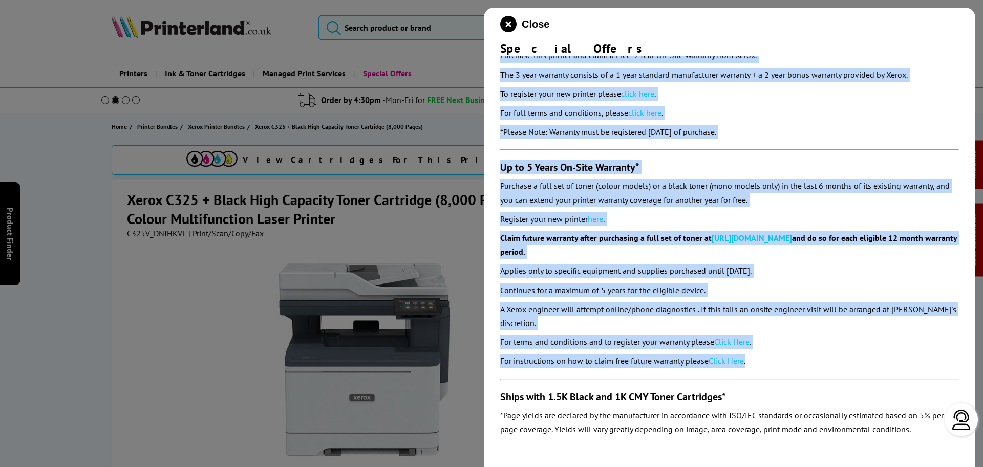
drag, startPoint x: 499, startPoint y: 76, endPoint x: 973, endPoint y: 306, distance: 526.9
click at [797, 356] on div "Close Special Offers £35 Cashback Purchase this printer & claim £35 Cashback fr…" at bounding box center [730, 241] width 492 height 467
copy section "£87 Loremips Dolorsit amet consect & adipi £97 Elitsedd eius Tempo. Inc utlab e…"
click at [510, 25] on icon "close modal" at bounding box center [508, 24] width 16 height 16
